Goal: Navigation & Orientation: Find specific page/section

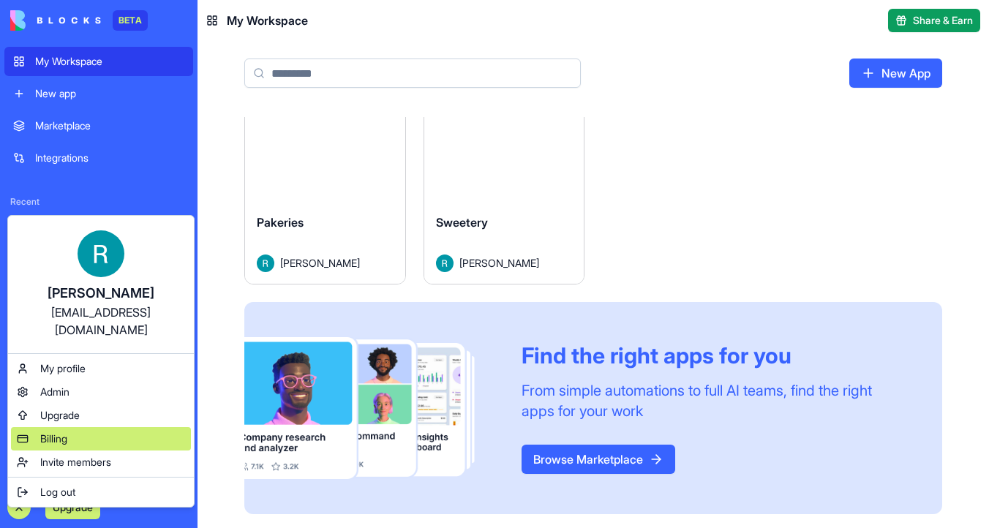
click at [87, 427] on div "Billing" at bounding box center [101, 438] width 180 height 23
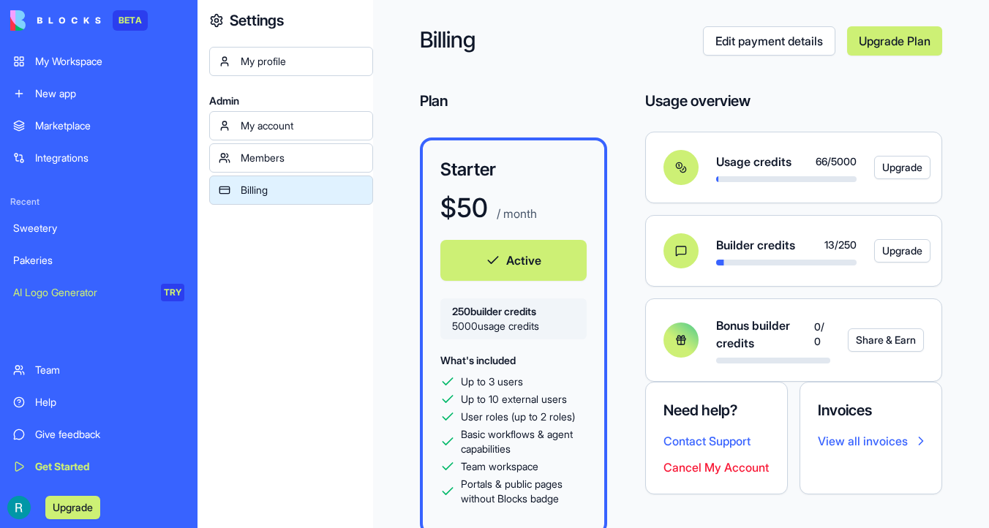
scroll to position [33, 0]
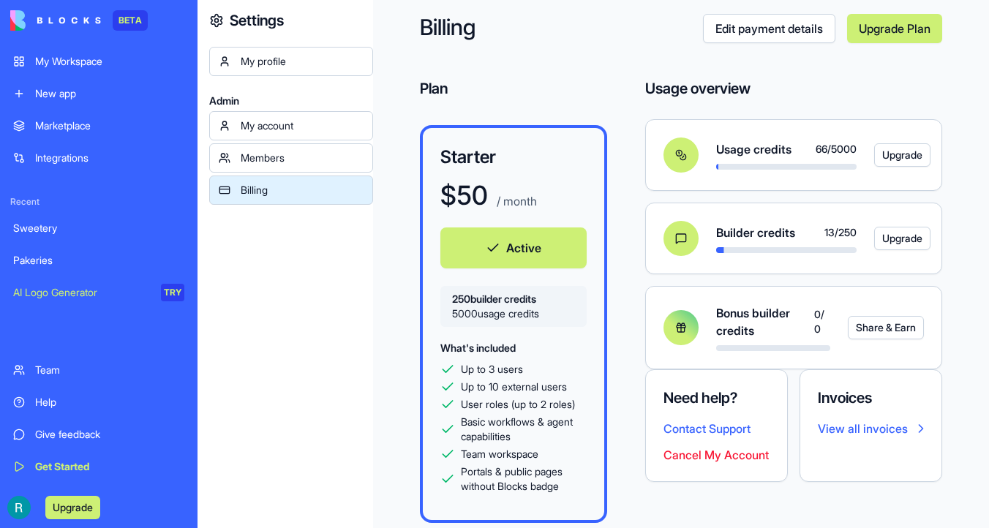
click at [861, 435] on link "View all invoices" at bounding box center [871, 429] width 106 height 18
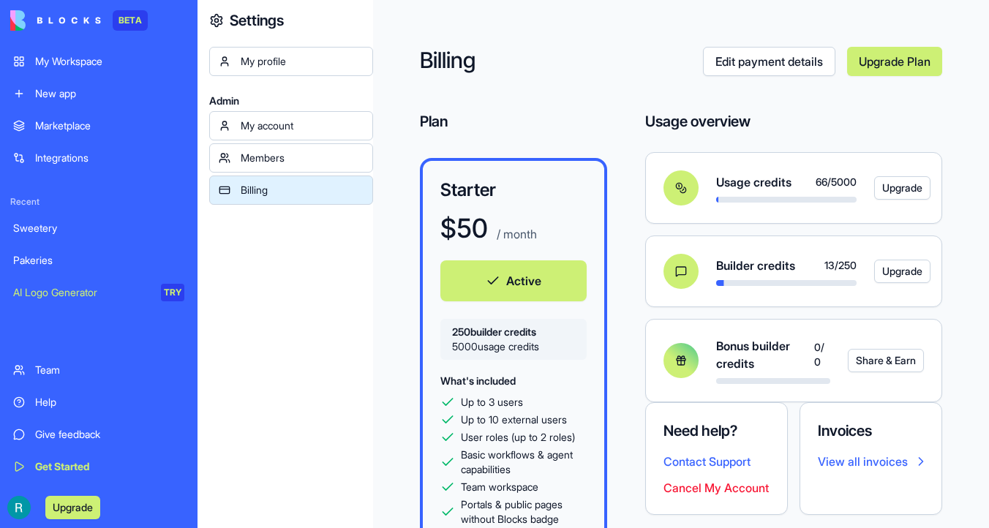
scroll to position [34, 0]
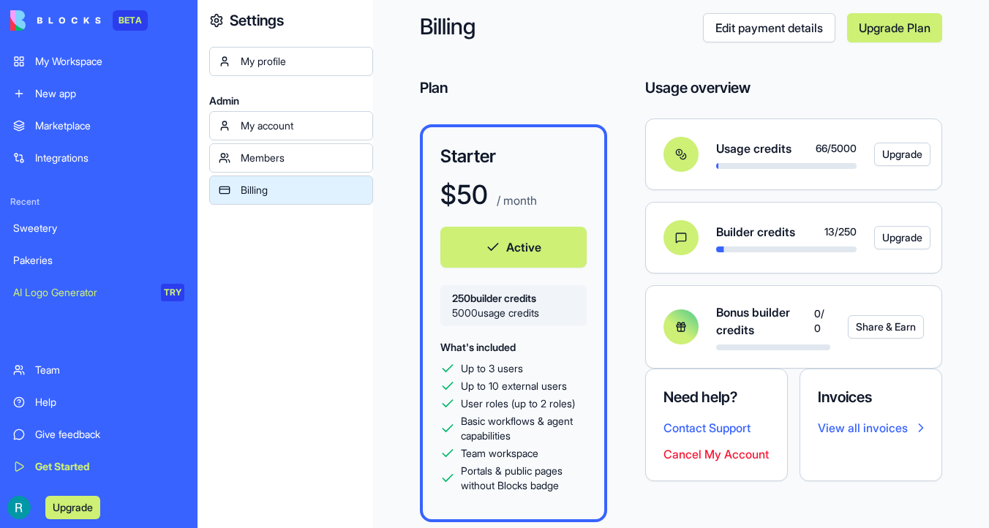
click at [281, 125] on div "My account" at bounding box center [302, 125] width 123 height 15
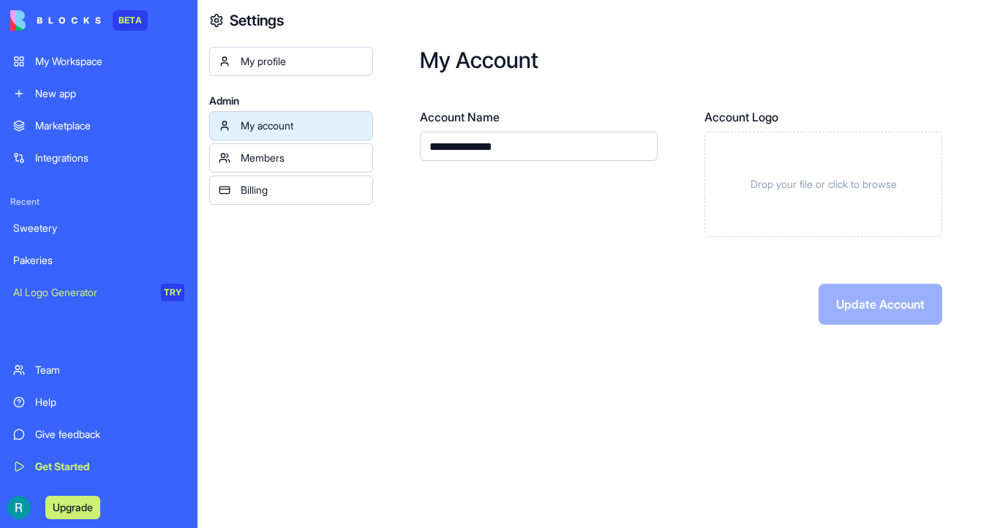
click at [282, 152] on div "Members" at bounding box center [302, 158] width 123 height 15
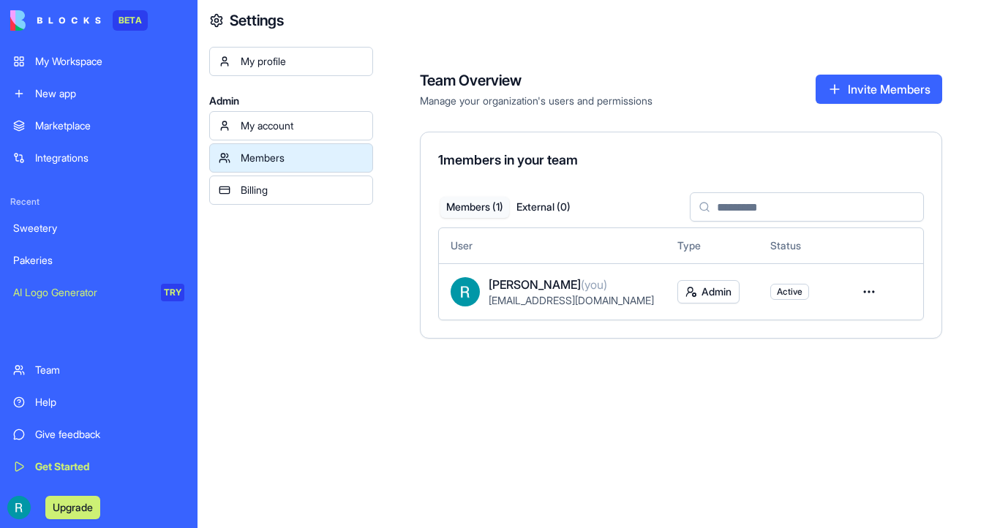
click at [279, 188] on div "Billing" at bounding box center [302, 190] width 123 height 15
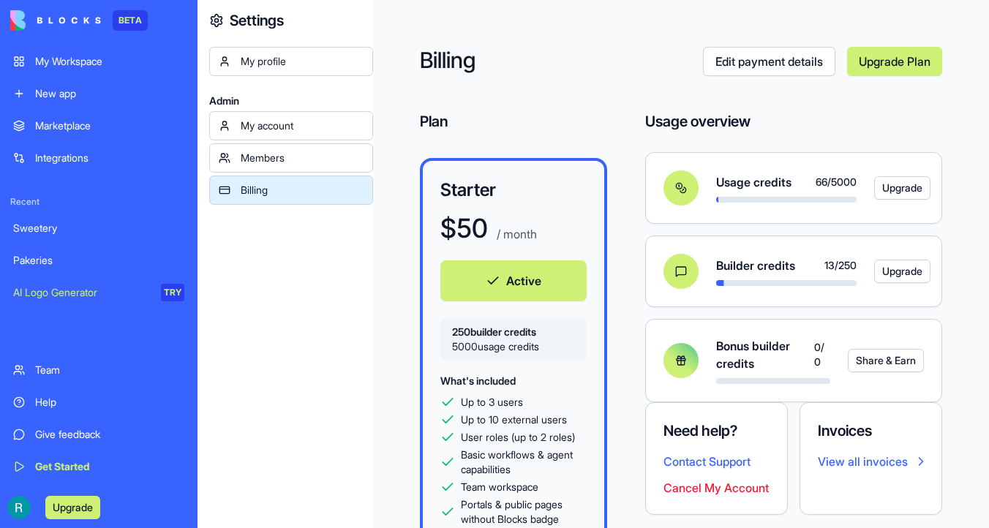
click at [79, 71] on link "My Workspace" at bounding box center [98, 61] width 189 height 29
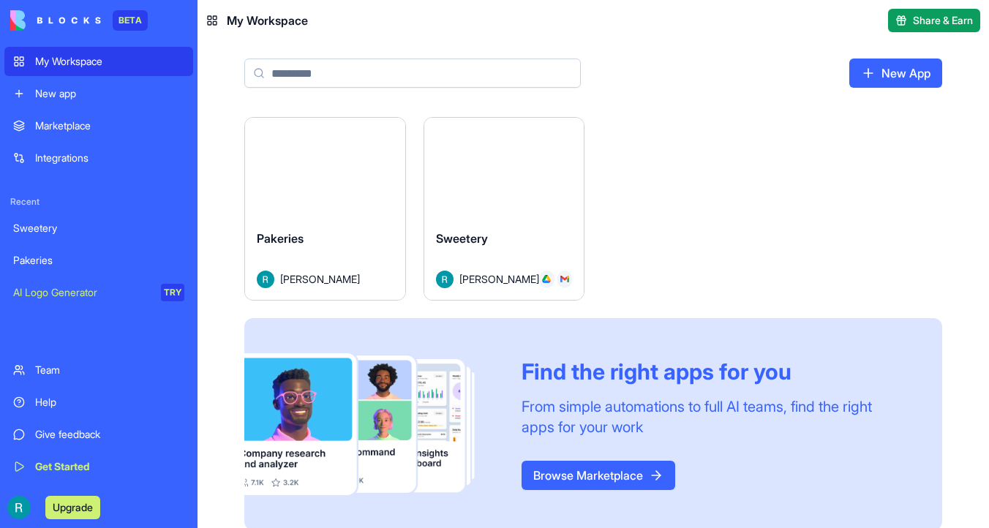
click at [347, 169] on button "Launch" at bounding box center [325, 167] width 110 height 29
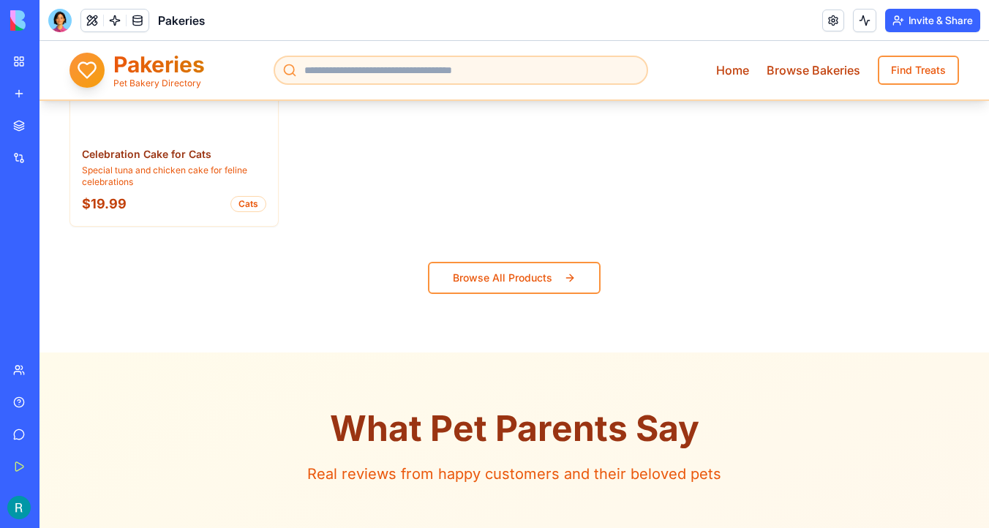
scroll to position [2113, 0]
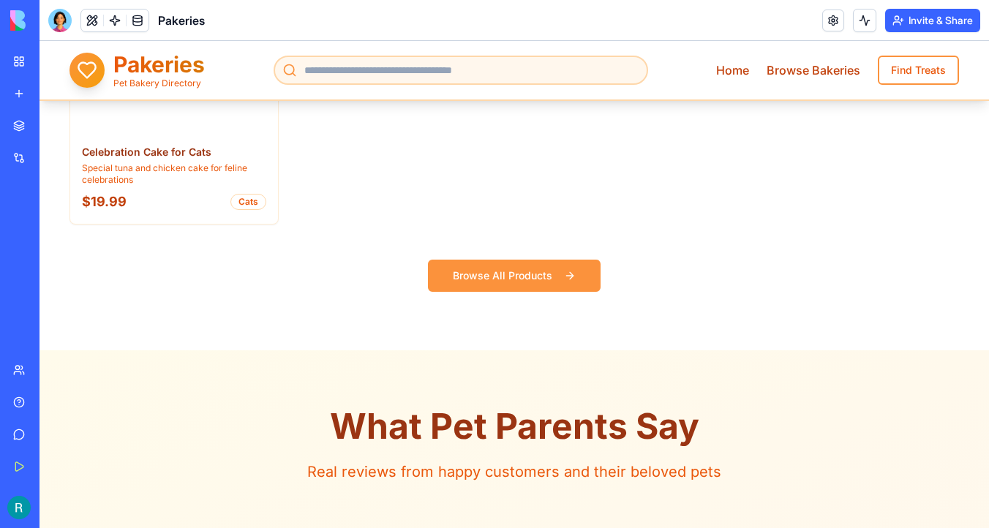
click at [494, 275] on link "Browse All Products" at bounding box center [514, 276] width 173 height 32
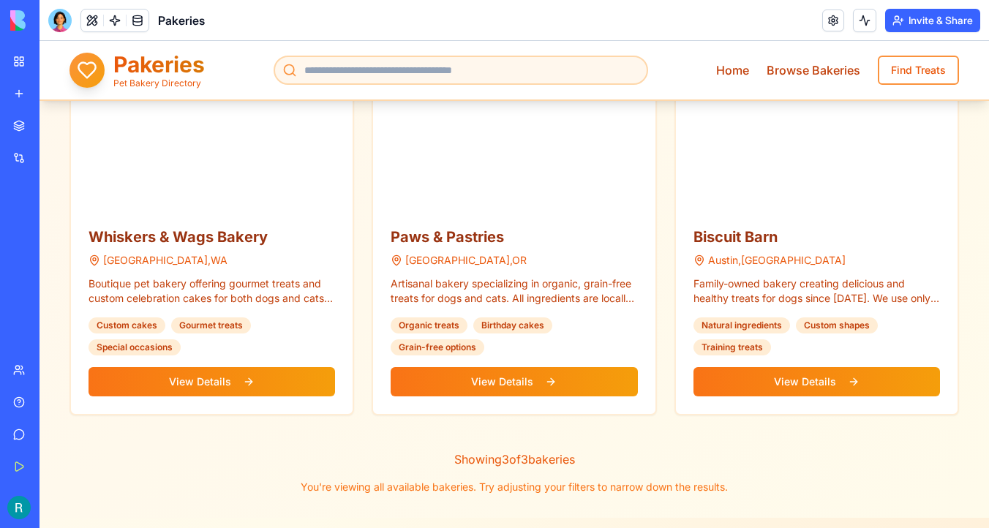
scroll to position [276, 0]
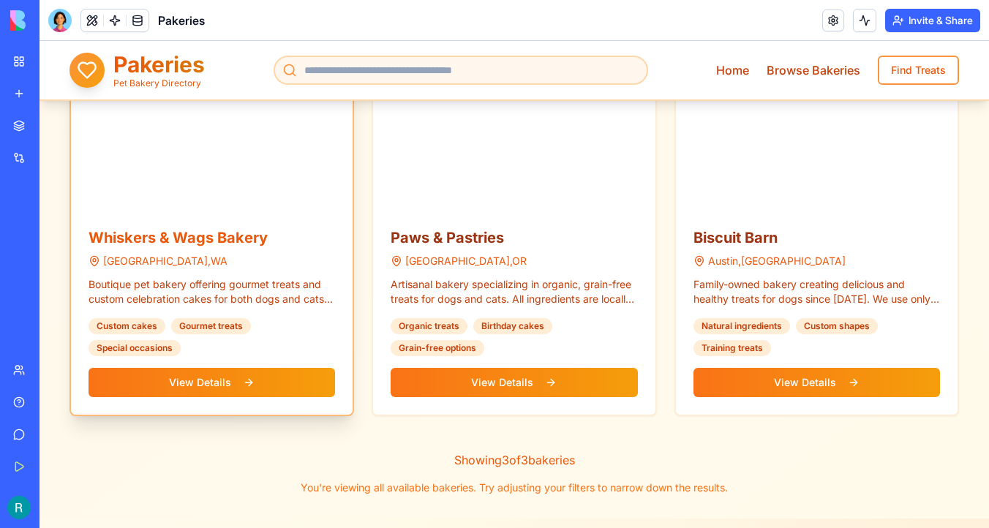
click at [219, 399] on div "Whiskers & Wags Bakery Seattle , WA Boutique pet bakery offering gourmet treats…" at bounding box center [212, 312] width 282 height 205
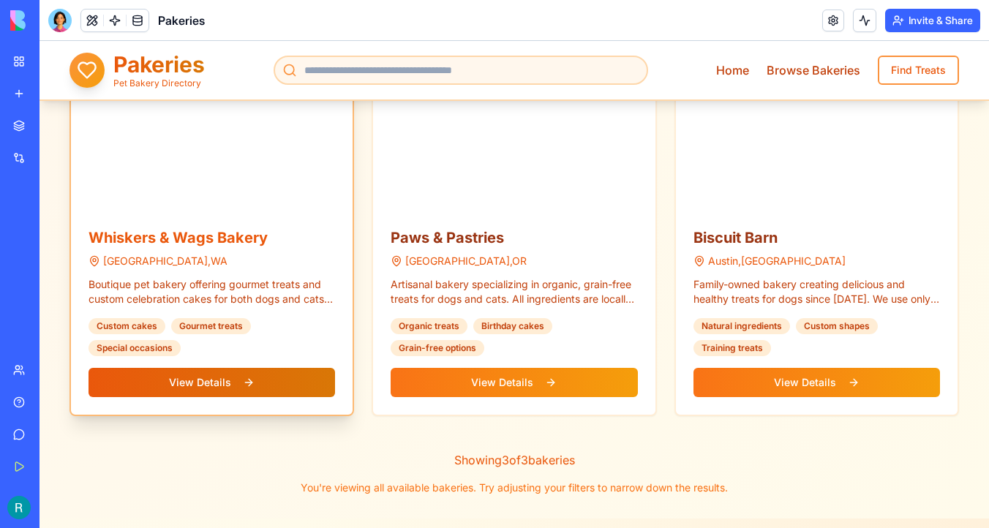
click at [241, 382] on link "View Details" at bounding box center [211, 382] width 246 height 29
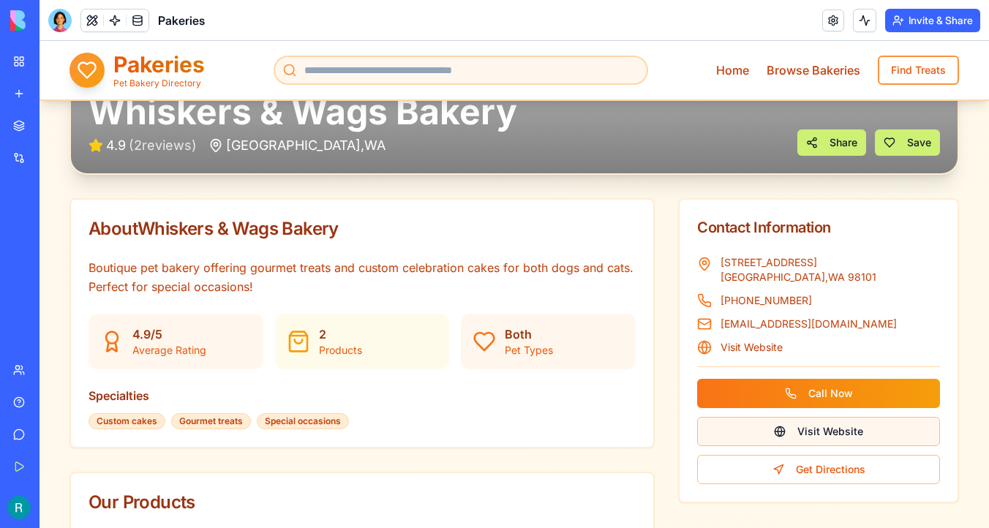
click at [773, 432] on link "Visit Website" at bounding box center [818, 431] width 243 height 29
click at [20, 23] on img at bounding box center [55, 20] width 91 height 20
click at [54, 64] on div "My Workspace" at bounding box center [44, 61] width 19 height 15
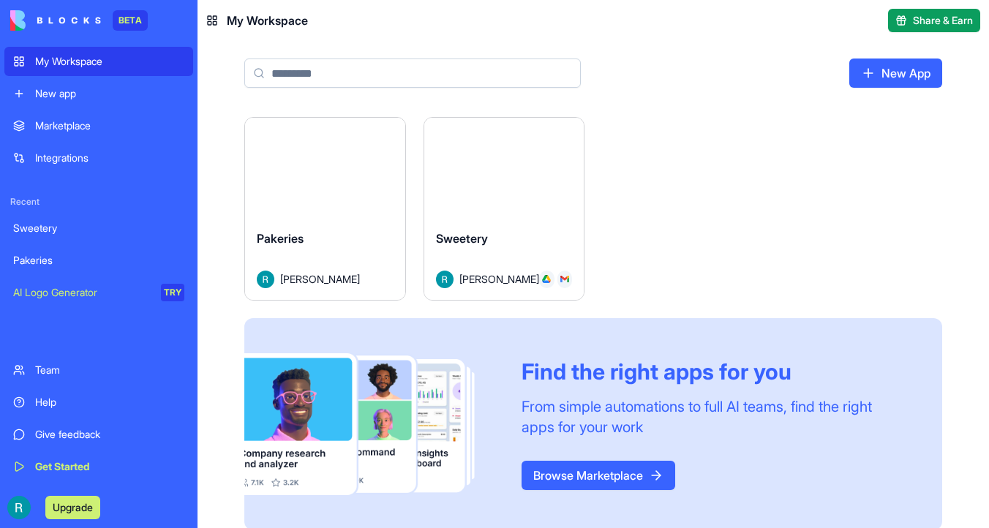
click at [509, 155] on button "Launch" at bounding box center [504, 167] width 110 height 29
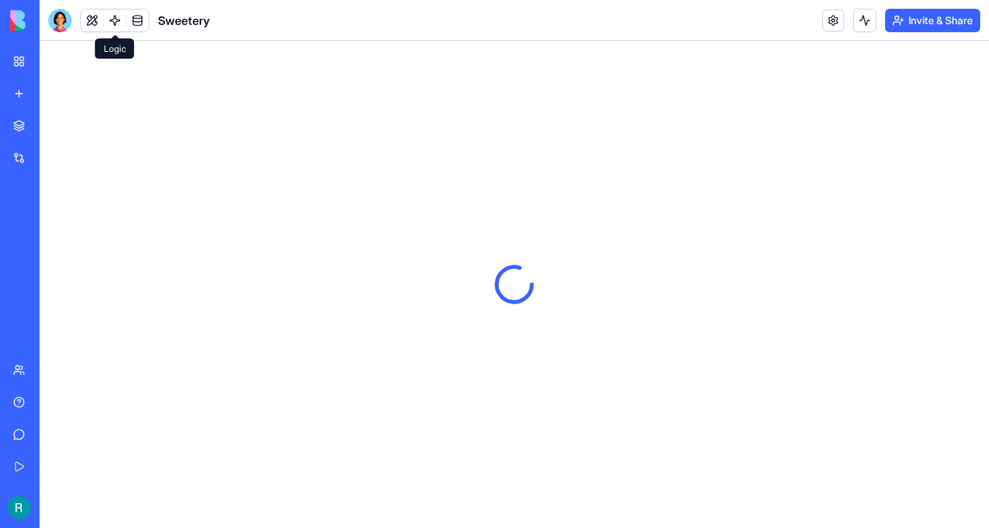
click at [113, 18] on link at bounding box center [115, 21] width 22 height 22
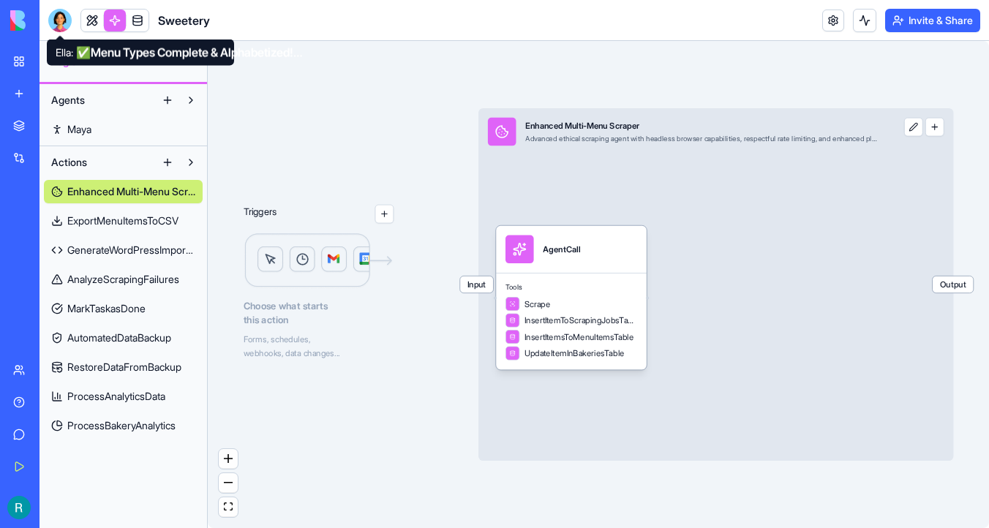
click at [59, 13] on div at bounding box center [59, 20] width 23 height 23
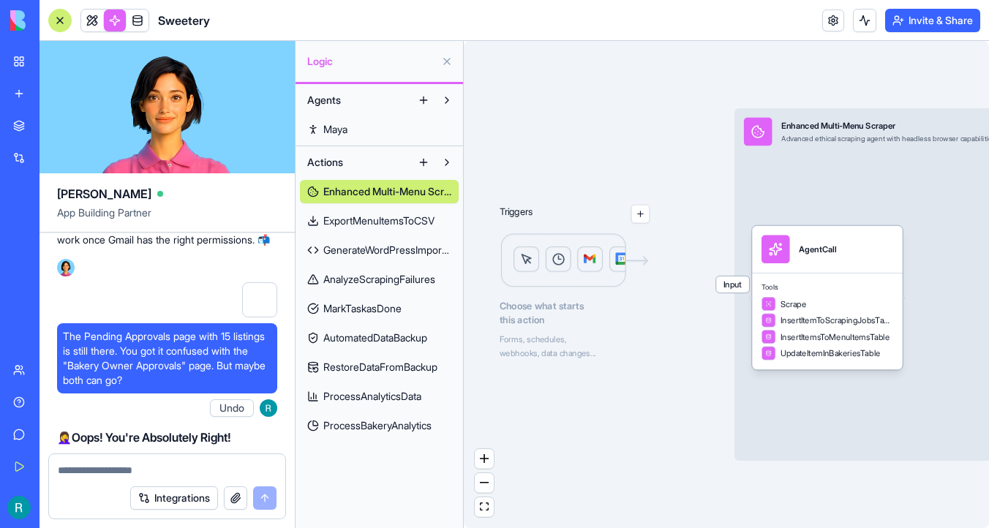
drag, startPoint x: 107, startPoint y: 336, endPoint x: 95, endPoint y: 371, distance: 37.2
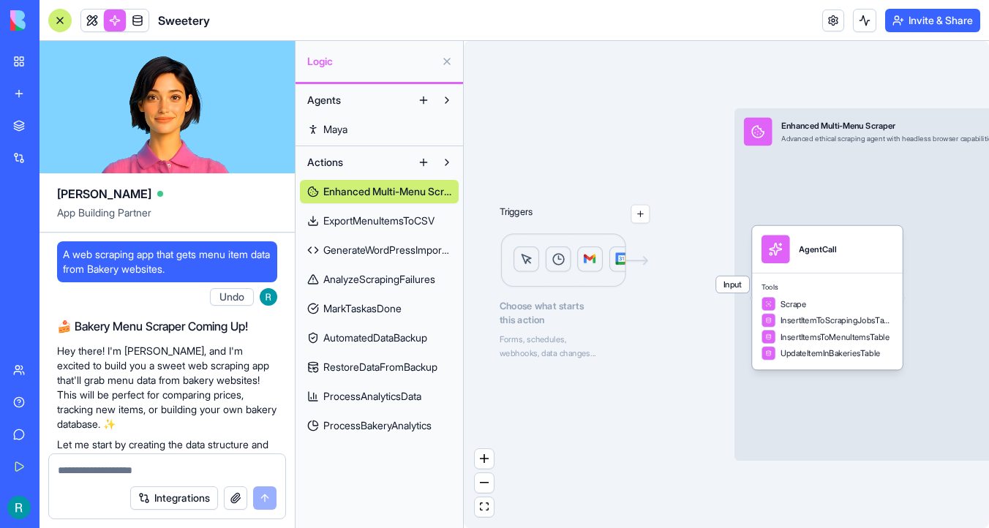
click at [104, 17] on link at bounding box center [115, 21] width 22 height 22
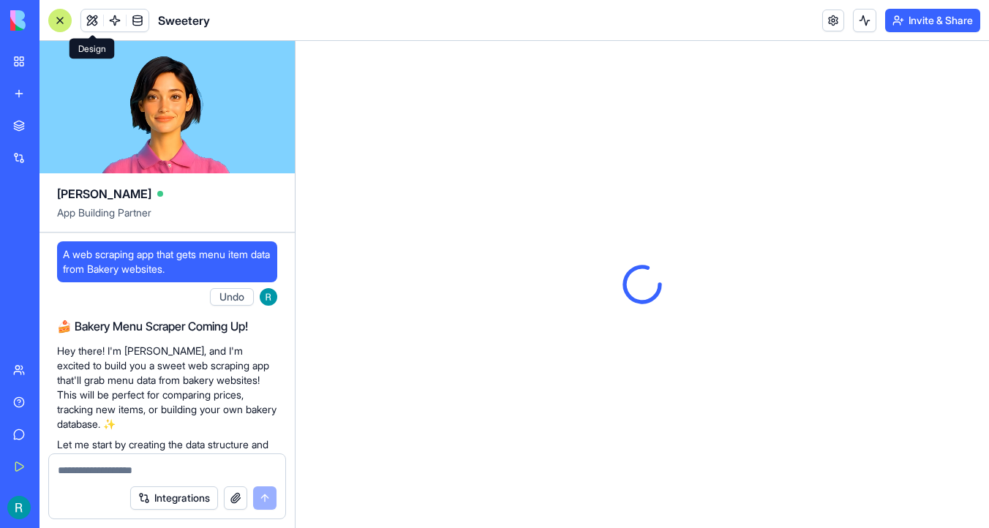
click at [90, 23] on button at bounding box center [92, 21] width 22 height 22
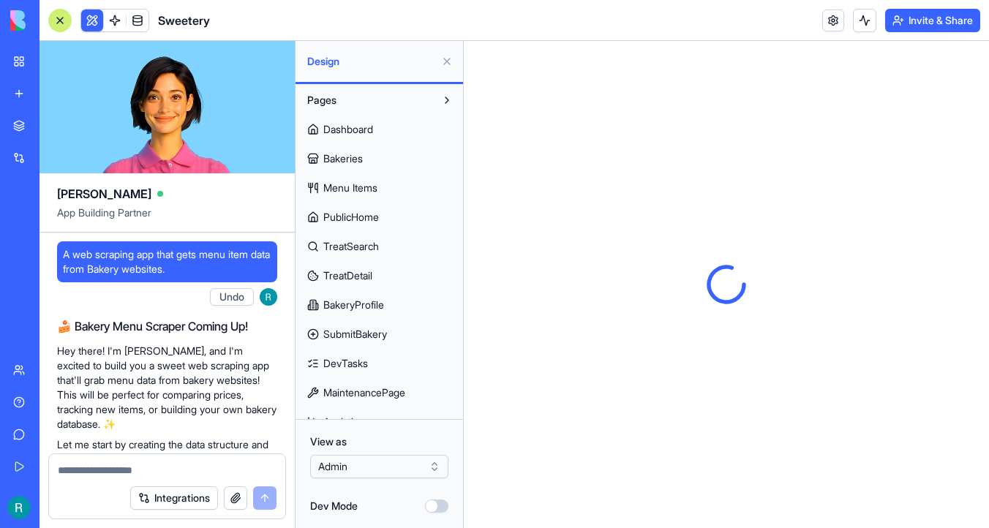
click at [358, 129] on span "Dashboard" at bounding box center [348, 129] width 50 height 15
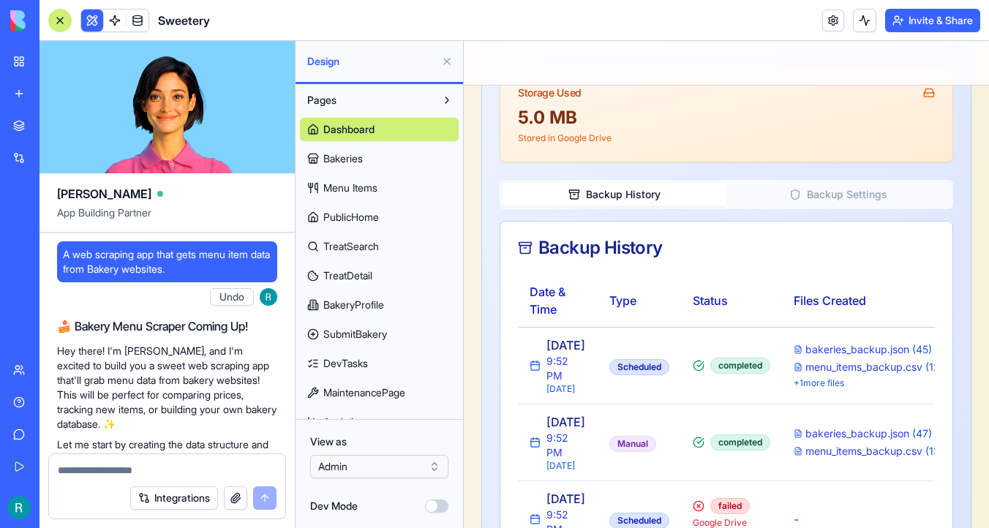
scroll to position [1472, 0]
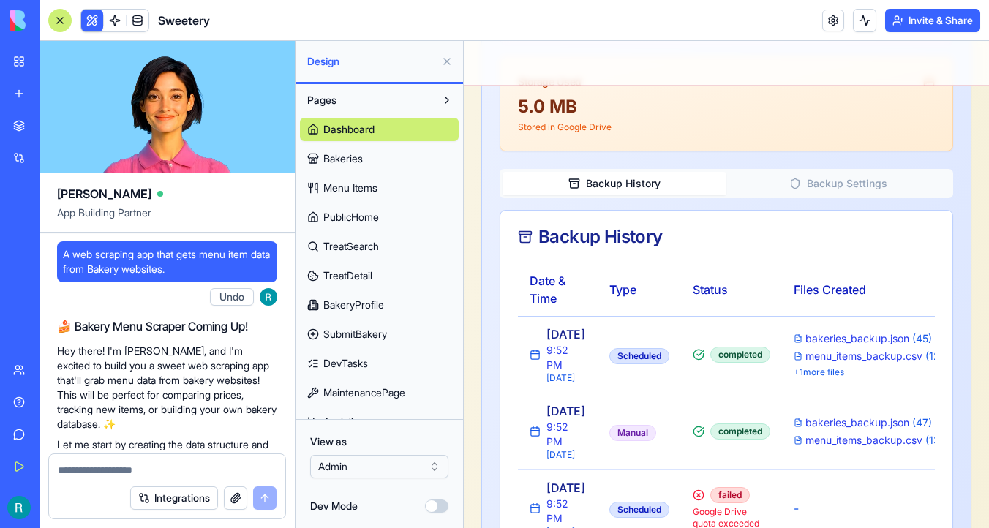
click at [357, 220] on span "PublicHome" at bounding box center [351, 217] width 56 height 15
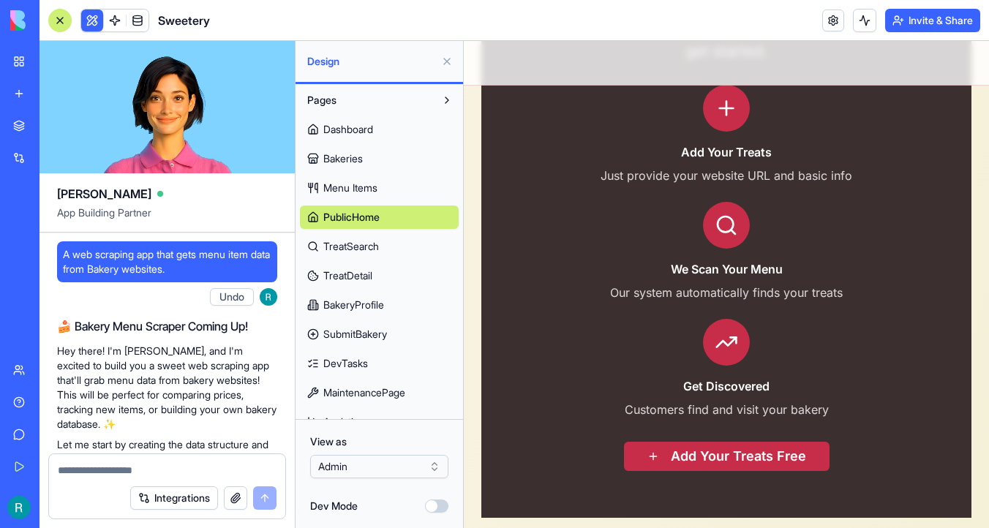
scroll to position [1158, 0]
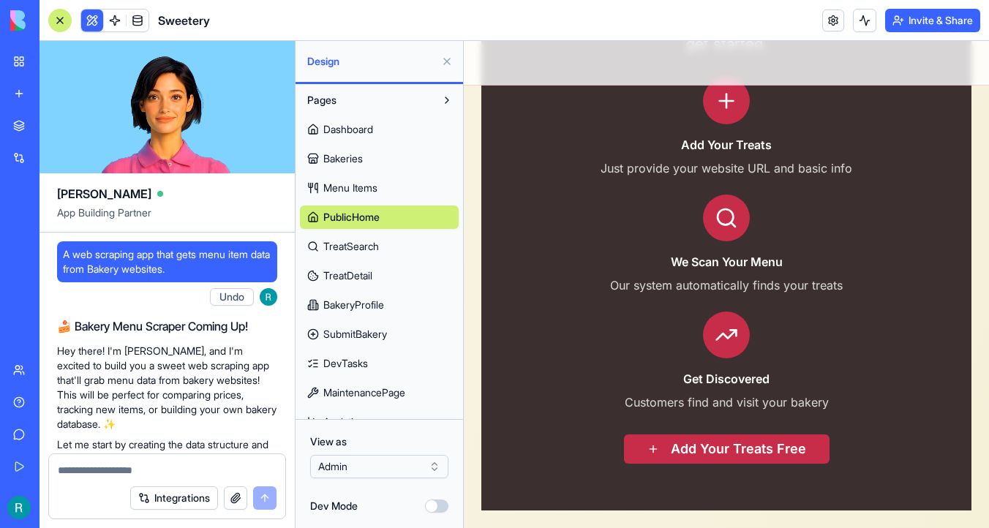
click at [380, 288] on div "Dashboard Bakeries Menu Items PublicHome TreatSearch TreatDetail BakeryProfile …" at bounding box center [379, 390] width 159 height 556
click at [370, 276] on span "TreatDetail" at bounding box center [347, 275] width 49 height 15
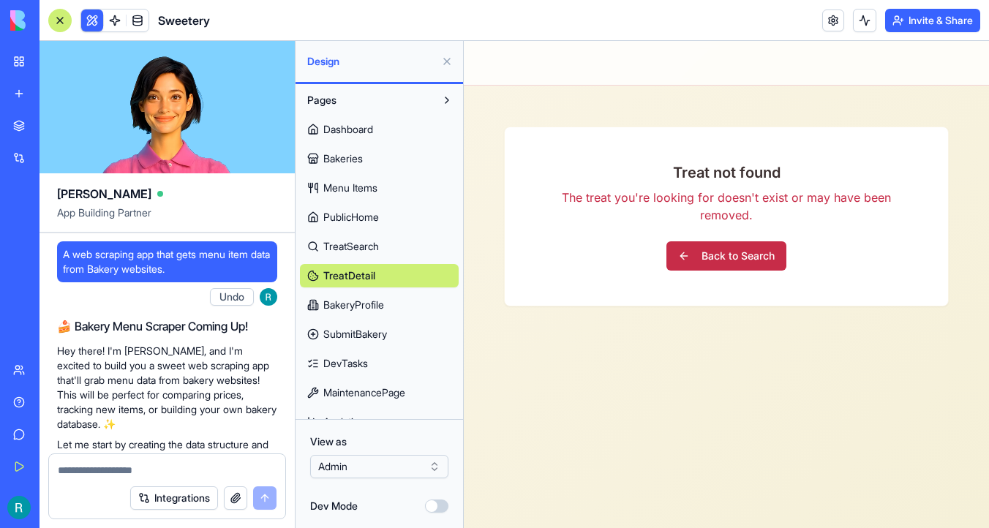
click at [371, 306] on span "BakeryProfile" at bounding box center [353, 305] width 61 height 15
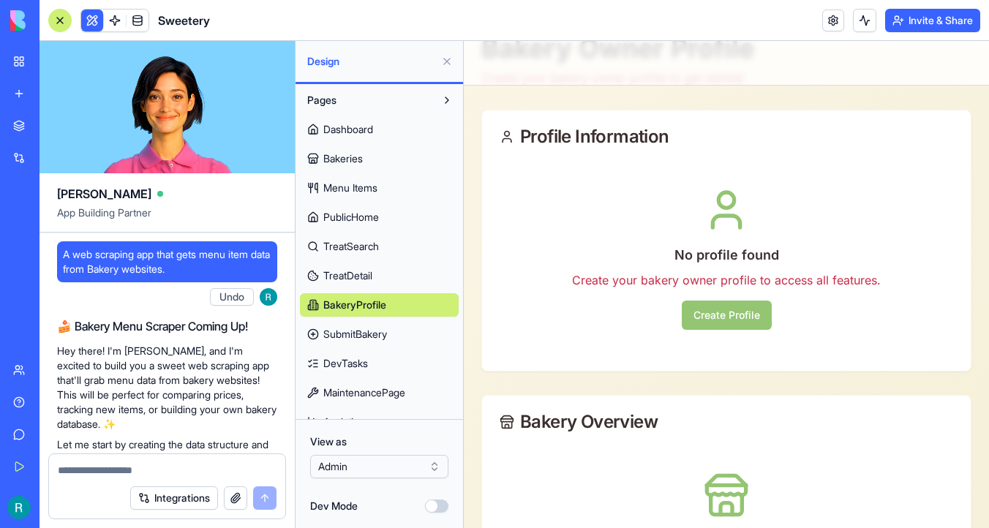
scroll to position [192, 0]
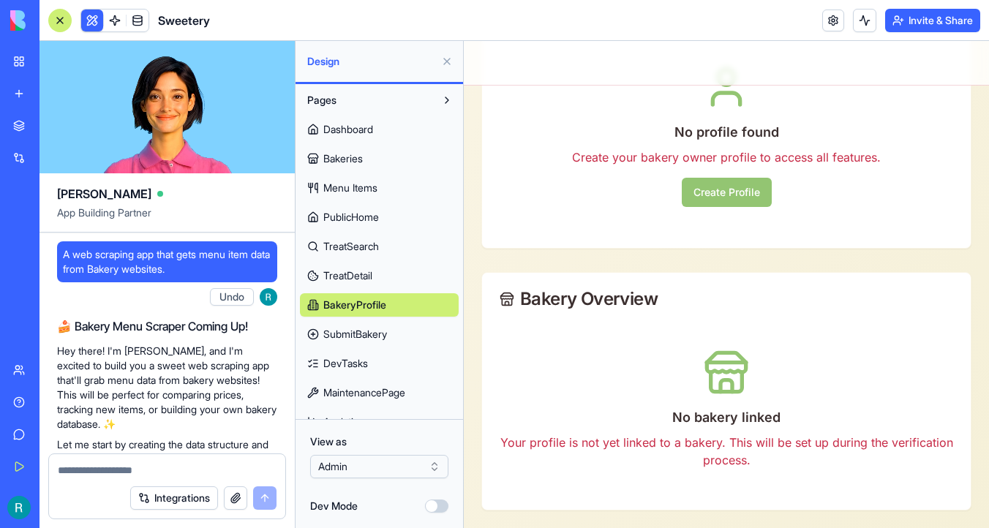
click at [398, 333] on link "SubmitBakery" at bounding box center [379, 333] width 159 height 23
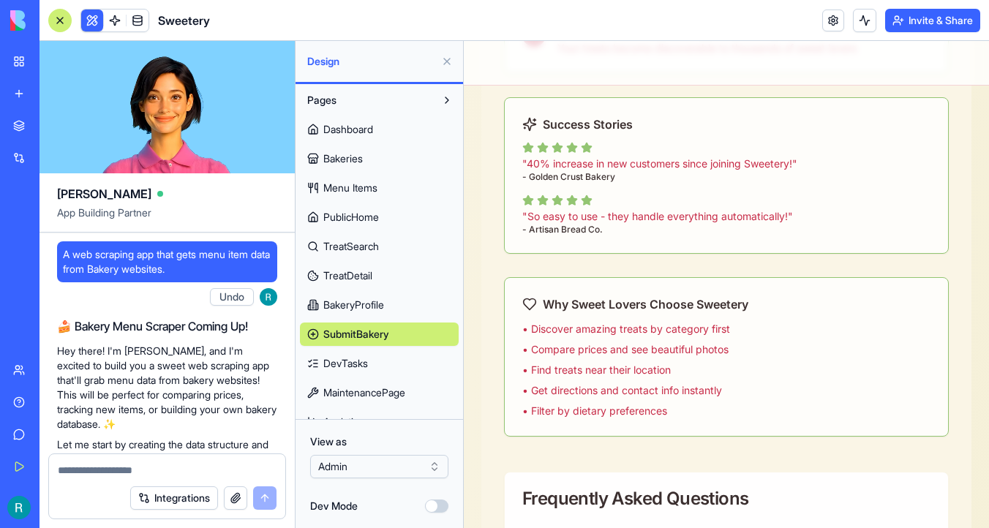
scroll to position [1803, 0]
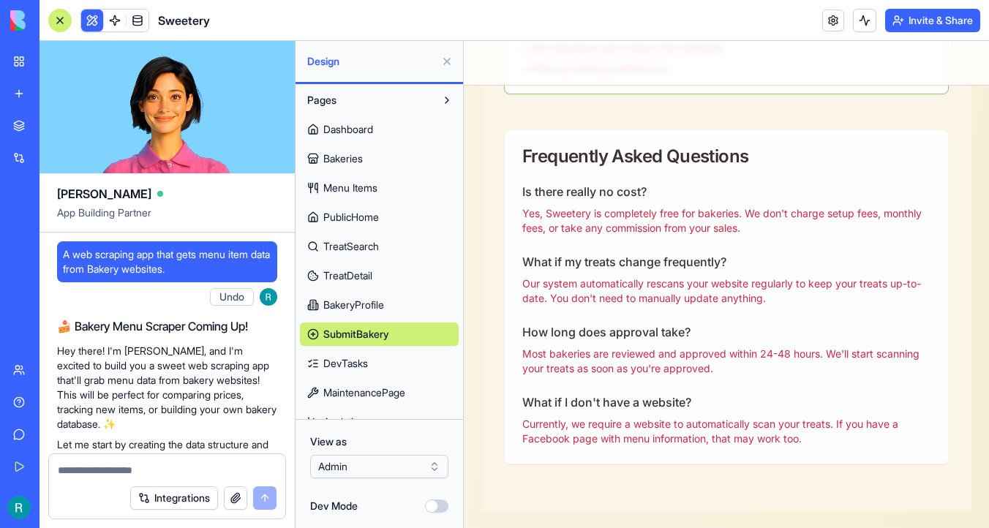
click at [380, 397] on span "MaintenancePage" at bounding box center [364, 392] width 82 height 15
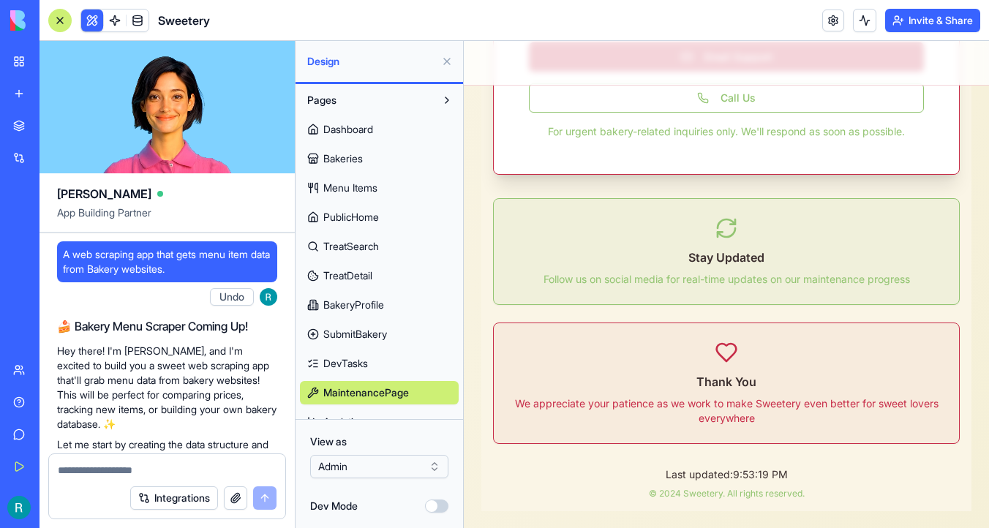
click at [373, 128] on span "Dashboard" at bounding box center [348, 129] width 50 height 15
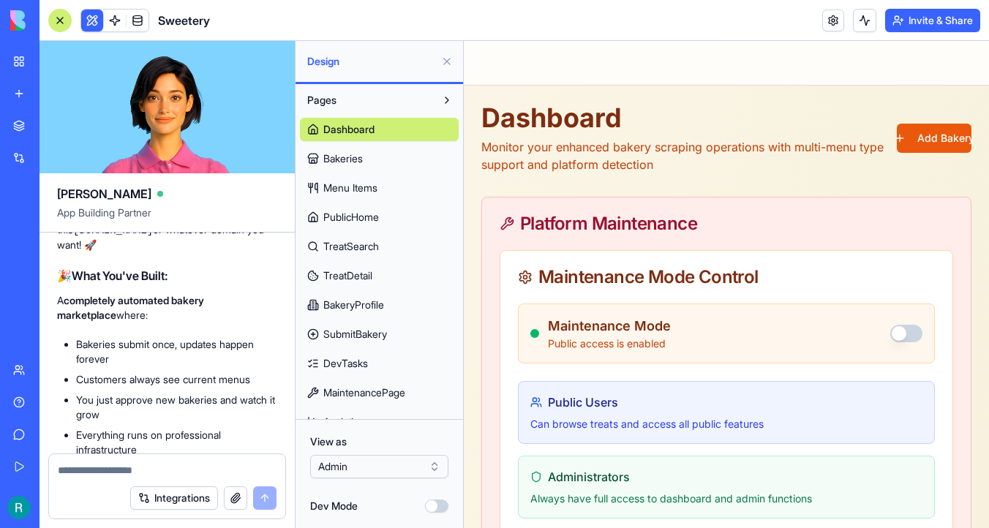
scroll to position [12058, 0]
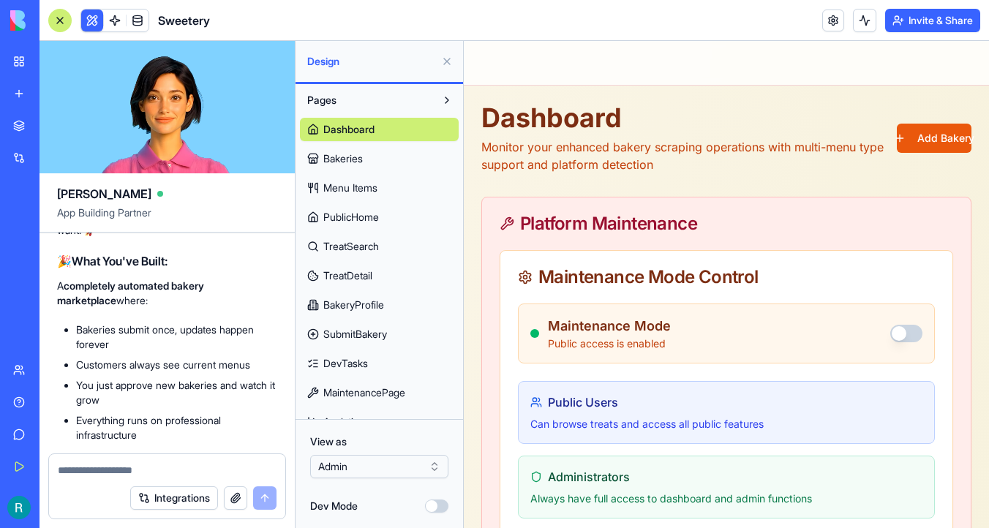
click at [370, 160] on link "Bakeries" at bounding box center [379, 158] width 159 height 23
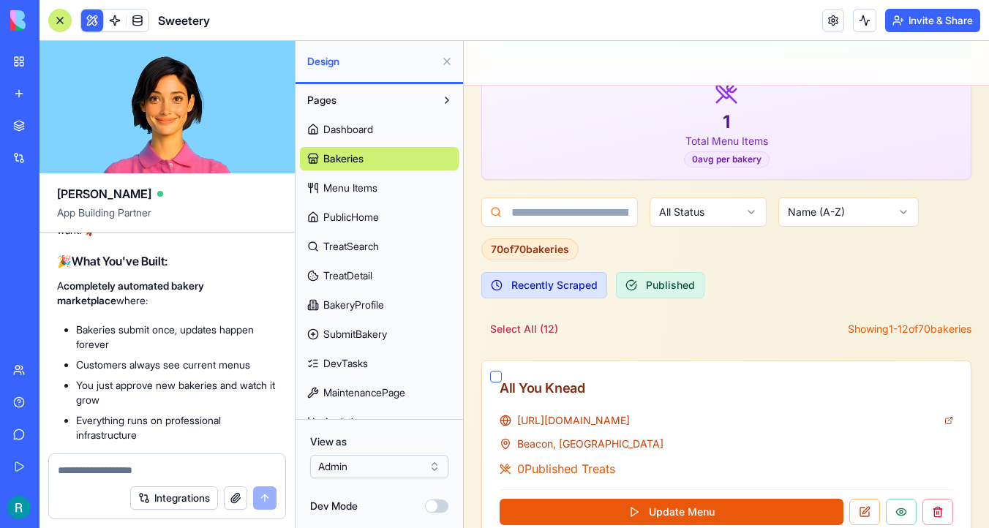
scroll to position [505, 0]
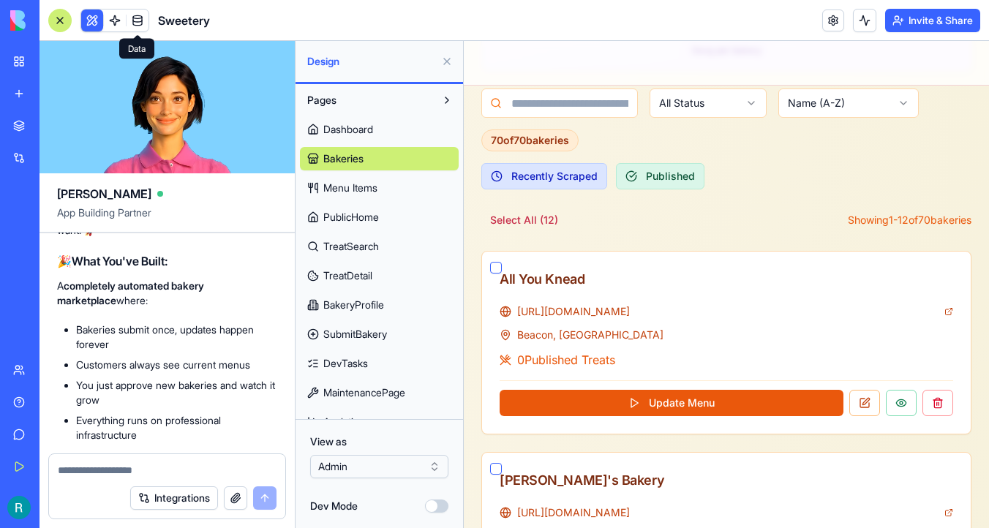
click at [140, 15] on span at bounding box center [137, 20] width 41 height 41
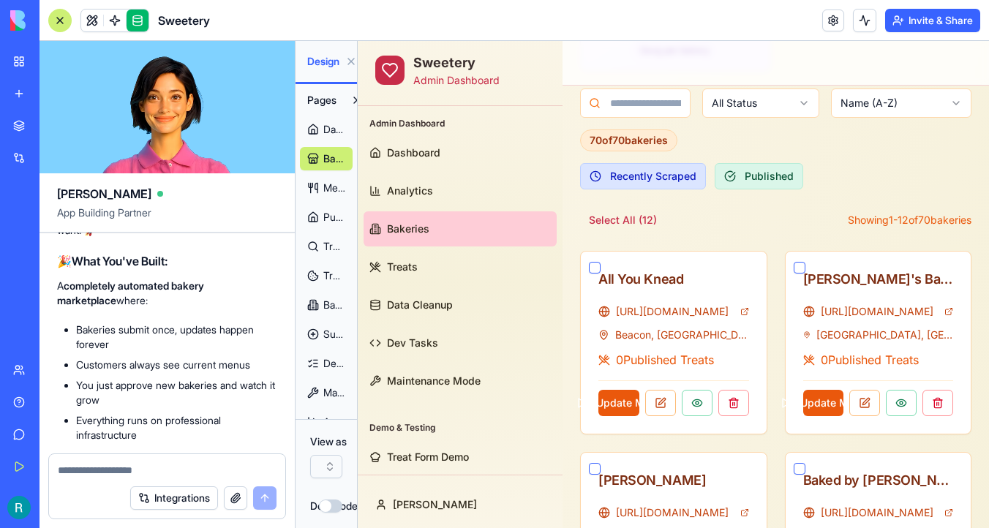
scroll to position [382, 0]
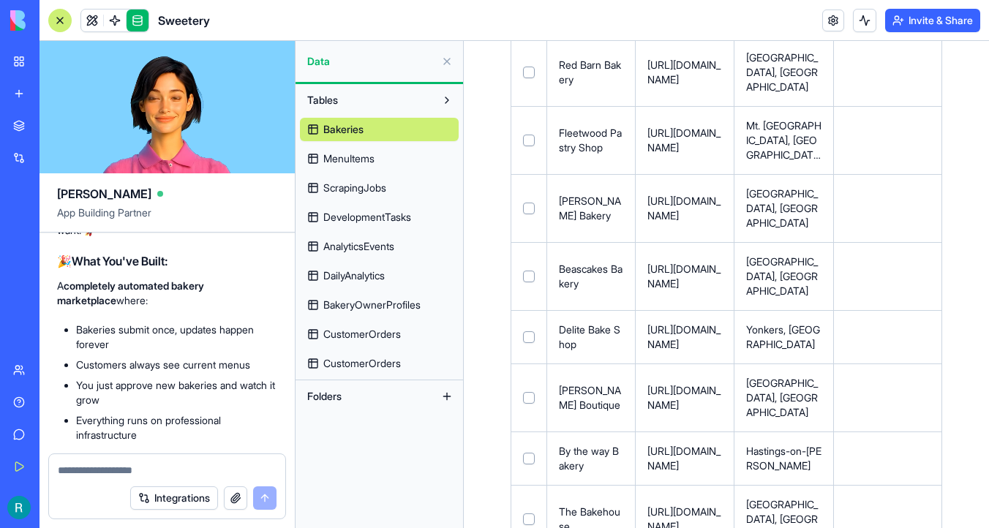
scroll to position [3977, 0]
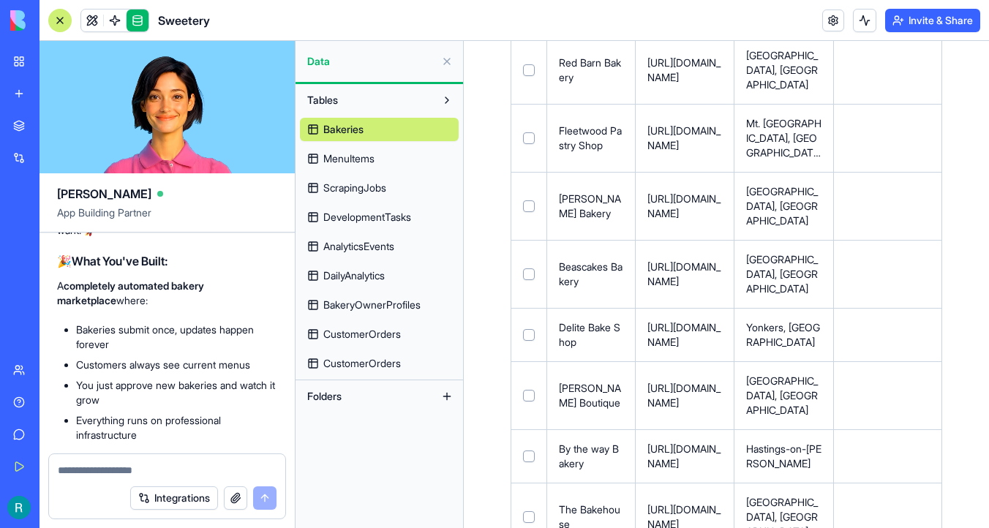
click at [388, 159] on link "MenuItems" at bounding box center [379, 158] width 159 height 23
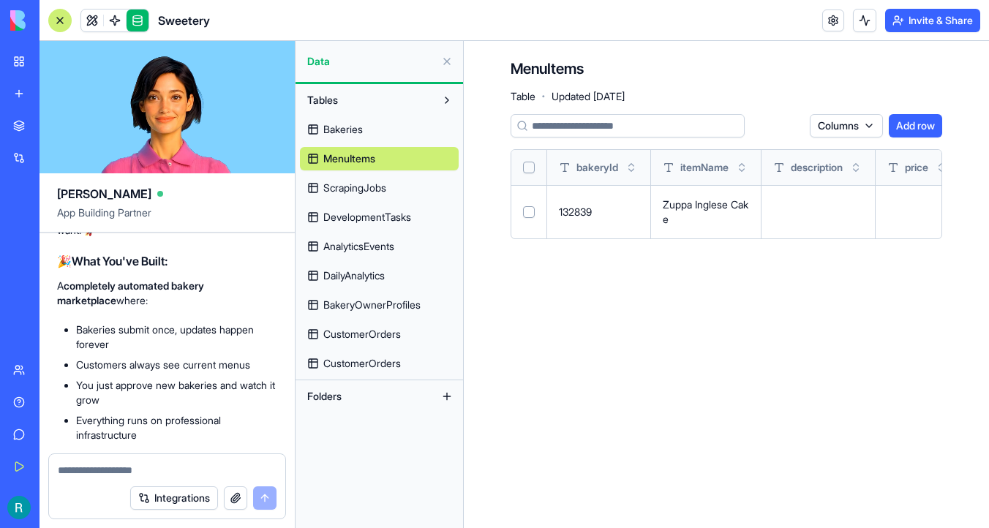
click at [378, 187] on span "ScrapingJobs" at bounding box center [354, 188] width 63 height 15
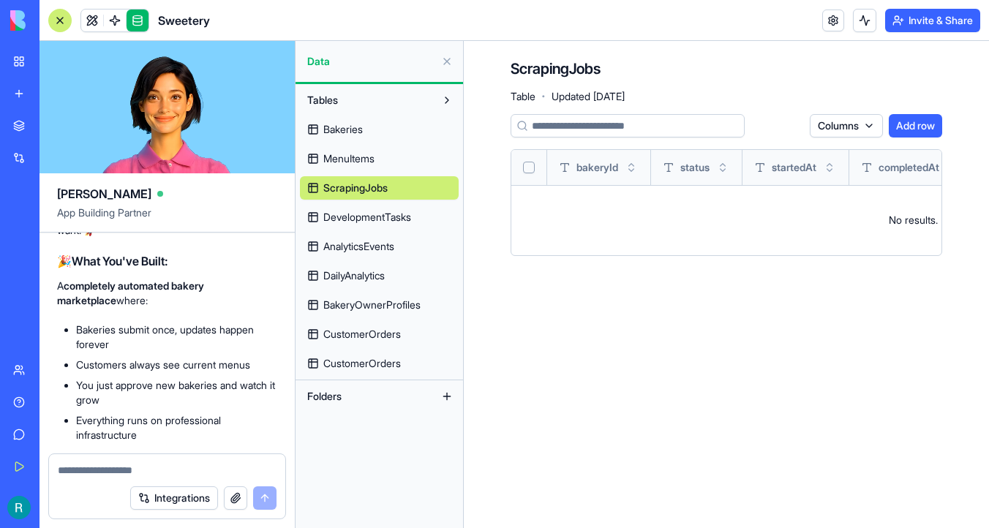
click at [377, 226] on link "DevelopmentTasks" at bounding box center [379, 216] width 159 height 23
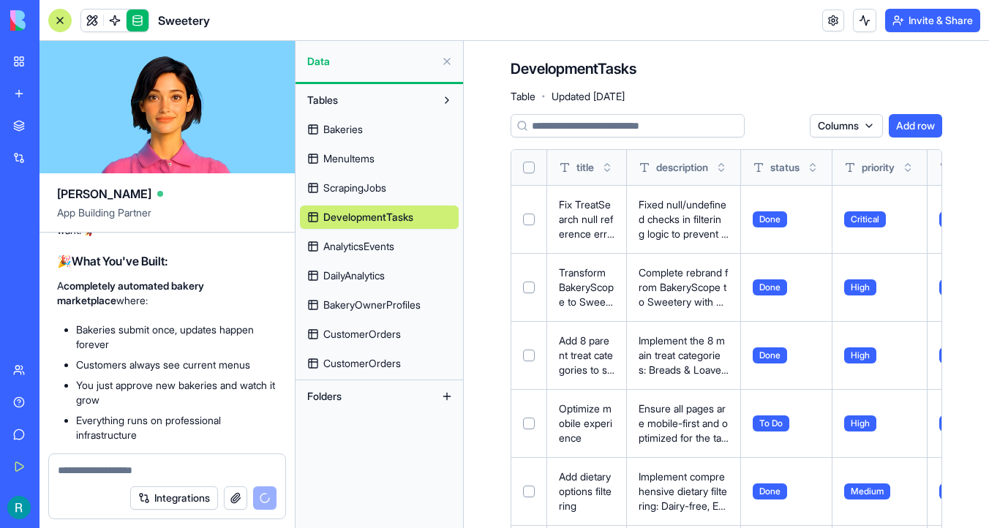
click at [378, 249] on span "AnalyticsEvents" at bounding box center [358, 246] width 71 height 15
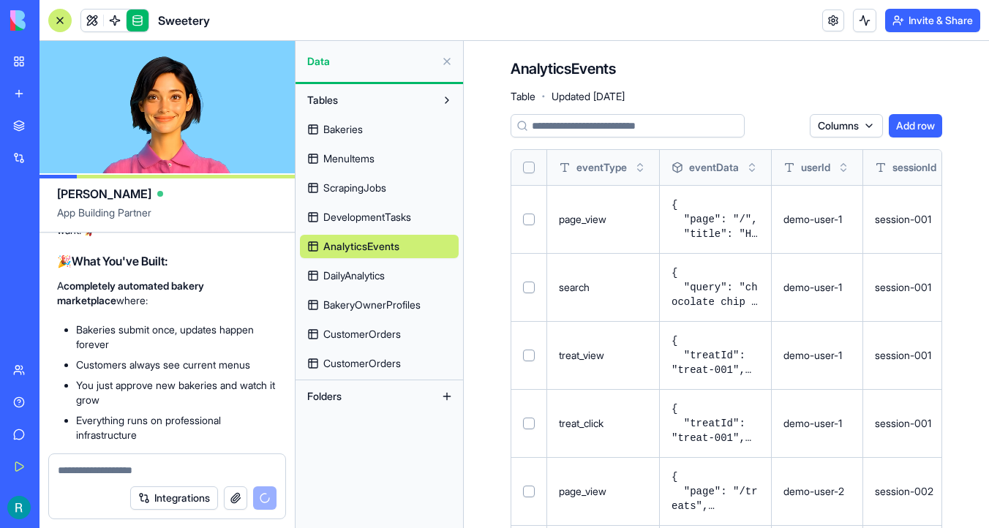
click at [385, 224] on link "DevelopmentTasks" at bounding box center [379, 216] width 159 height 23
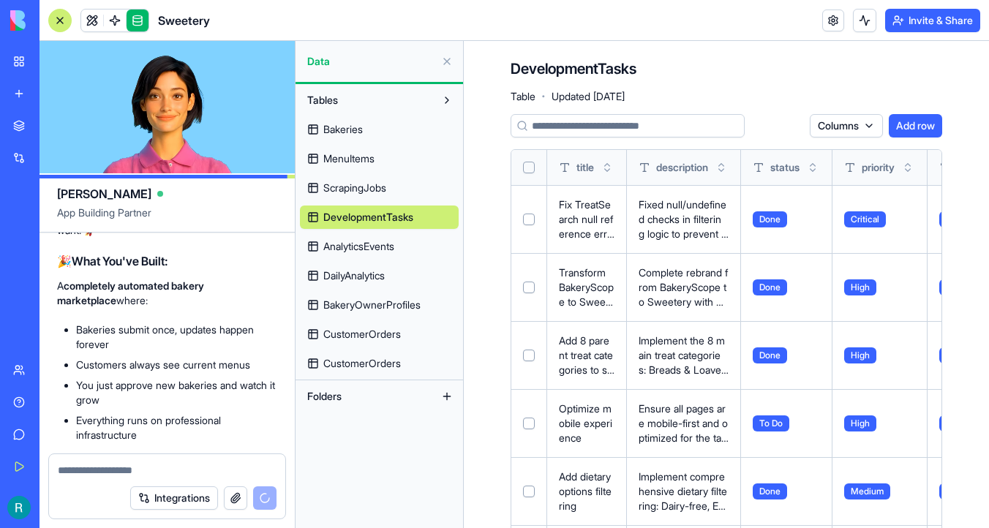
click at [380, 276] on span "DailyAnalytics" at bounding box center [353, 275] width 61 height 15
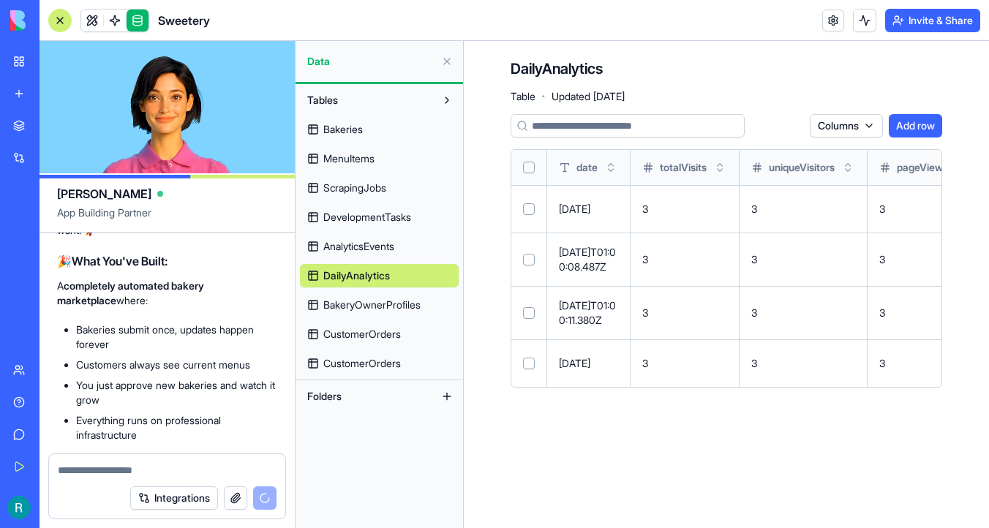
click at [384, 313] on link "BakeryOwnerProfiles" at bounding box center [379, 304] width 159 height 23
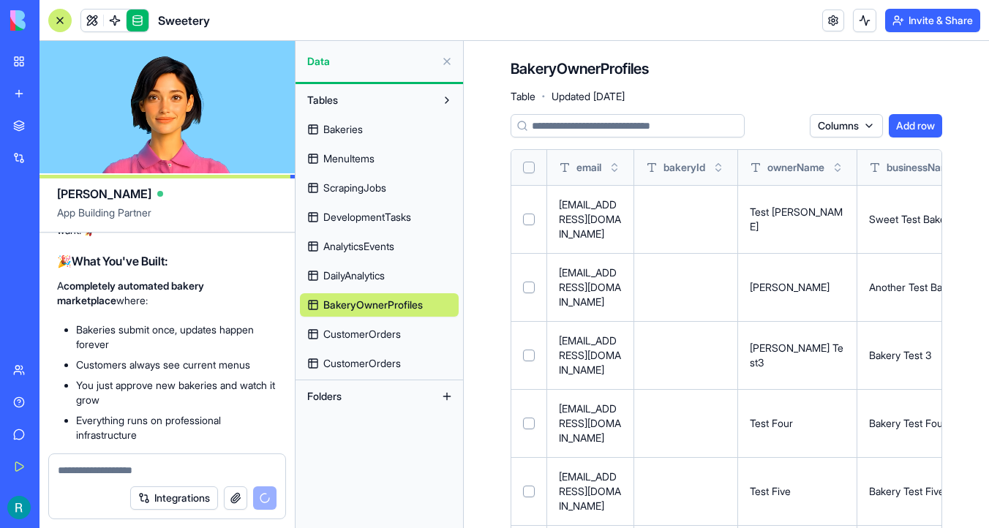
click at [386, 333] on span "CustomerOrders" at bounding box center [362, 334] width 78 height 15
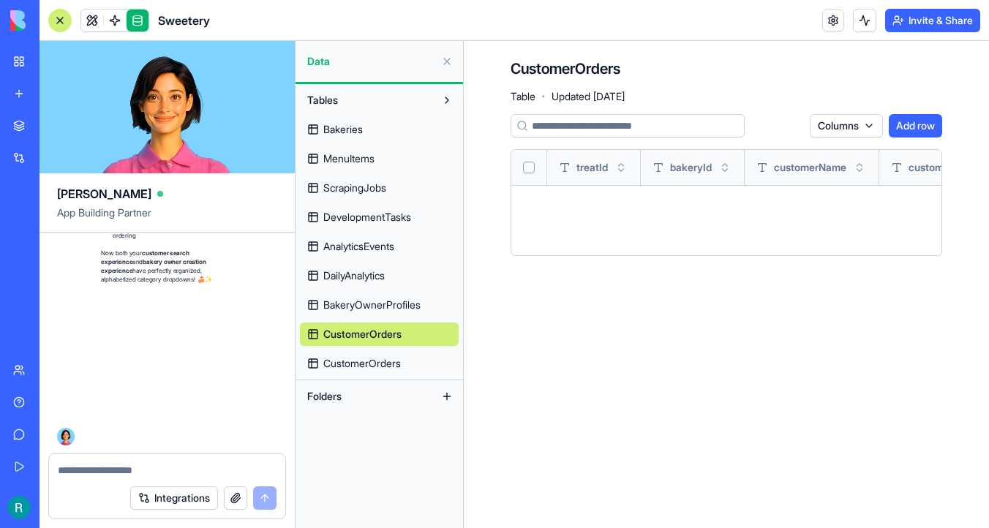
scroll to position [237281, 0]
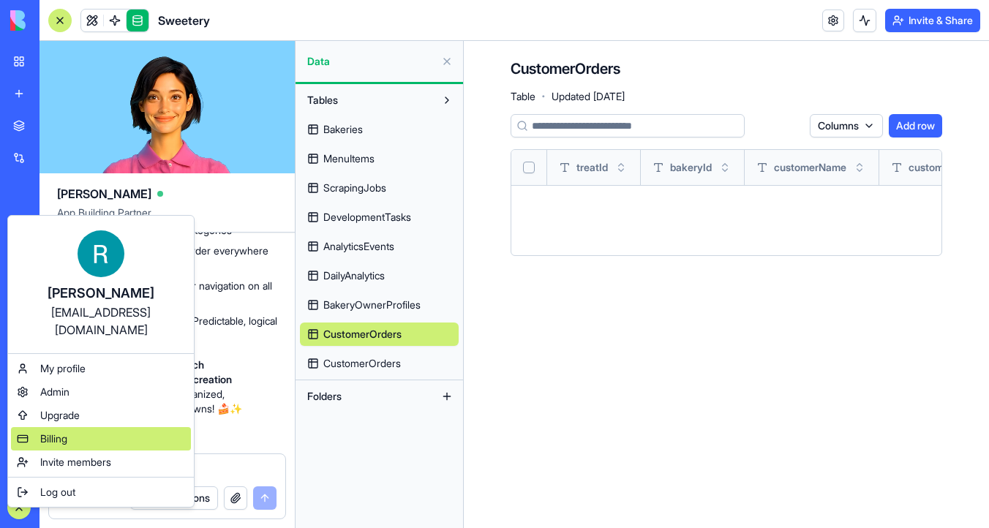
click at [85, 427] on div "Billing" at bounding box center [101, 438] width 180 height 23
